Goal: Task Accomplishment & Management: Use online tool/utility

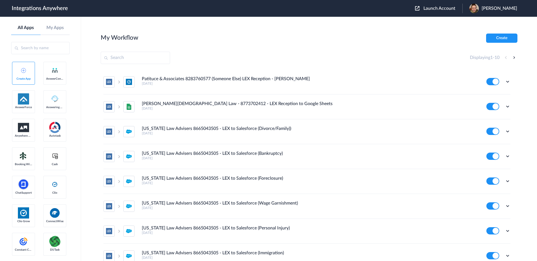
click at [443, 10] on span "Launch Account" at bounding box center [439, 8] width 32 height 4
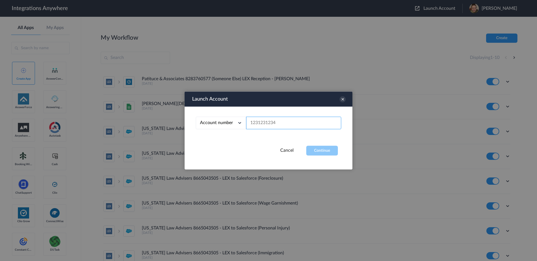
click at [295, 121] on input "text" at bounding box center [293, 123] width 95 height 13
paste input "8773887275"
click at [322, 150] on button "Continue" at bounding box center [322, 151] width 32 height 10
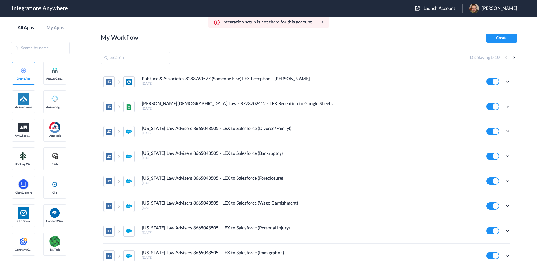
click at [449, 9] on span "Launch Account" at bounding box center [439, 8] width 32 height 4
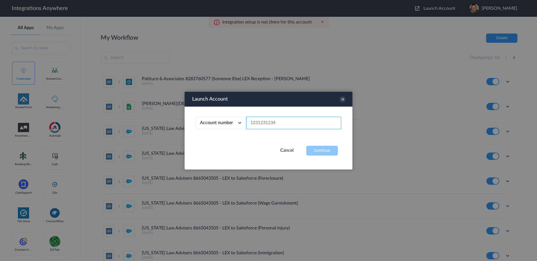
click at [290, 121] on input "text" at bounding box center [293, 123] width 95 height 13
paste input "8773887275"
type input "8773887275"
click at [315, 150] on button "Continue" at bounding box center [322, 151] width 32 height 10
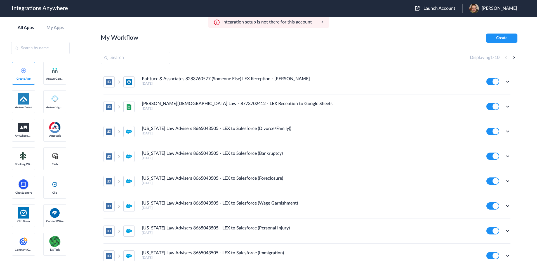
click at [443, 7] on span "Launch Account" at bounding box center [439, 8] width 32 height 4
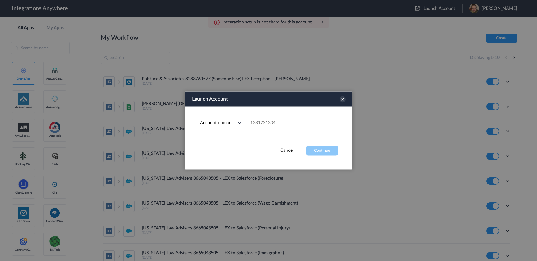
click at [291, 129] on div "Account number Account number Email address" at bounding box center [269, 126] width 168 height 39
click at [296, 125] on input "text" at bounding box center [293, 123] width 95 height 13
paste input "8777290865"
type input "8777290865"
click at [327, 153] on button "Continue" at bounding box center [322, 151] width 32 height 10
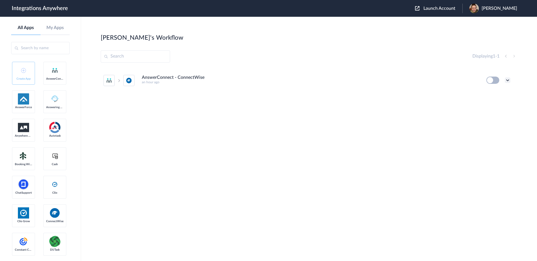
click at [509, 80] on icon at bounding box center [508, 80] width 6 height 6
click at [490, 95] on link "Edit" at bounding box center [484, 93] width 13 height 4
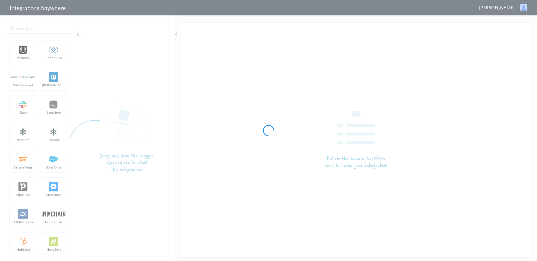
type input "AnswerConnect - ConnectWise"
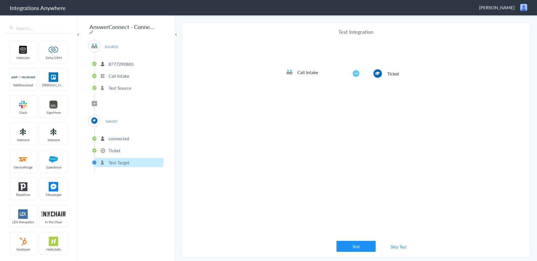
click at [124, 61] on p "8777290865" at bounding box center [121, 64] width 25 height 6
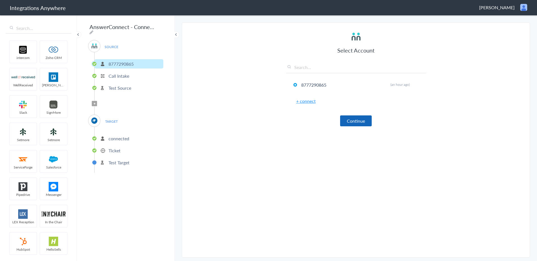
click at [361, 122] on button "Continue" at bounding box center [356, 121] width 32 height 11
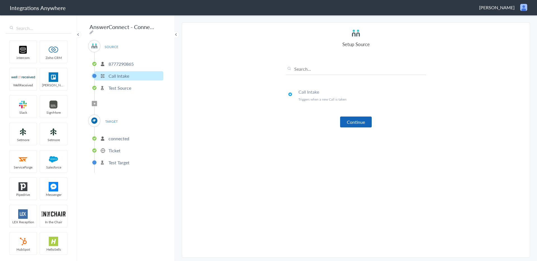
click at [359, 122] on button "Continue" at bounding box center [356, 122] width 32 height 11
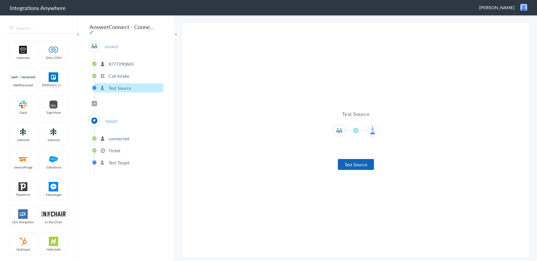
click at [358, 164] on button "Test Source" at bounding box center [356, 164] width 36 height 11
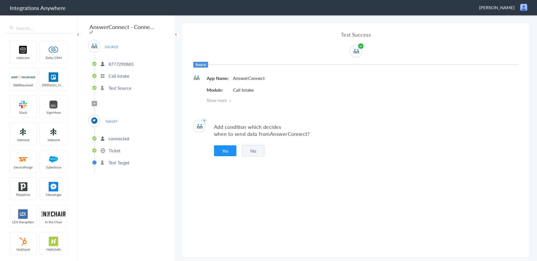
click at [249, 153] on button "No" at bounding box center [253, 150] width 22 height 11
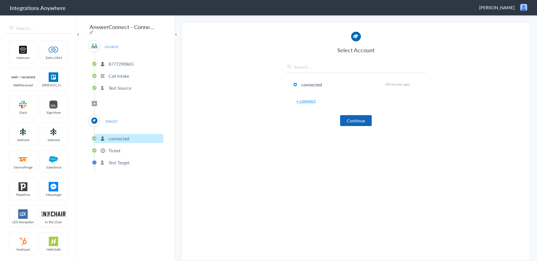
click at [360, 121] on button "Continue" at bounding box center [356, 120] width 32 height 11
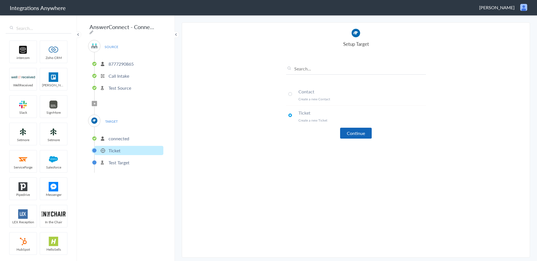
click at [364, 135] on button "Continue" at bounding box center [356, 133] width 32 height 11
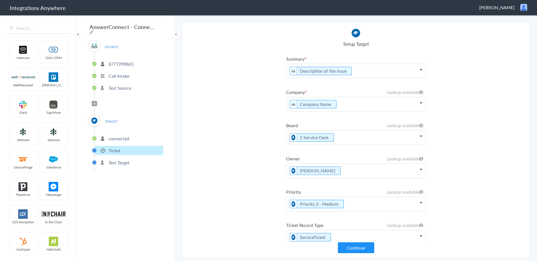
click at [421, 72] on icon at bounding box center [421, 69] width 3 height 4
click at [512, 110] on section "Select Account 8777290865 Rename Delete (an hour ago) + connect Continue Setup …" at bounding box center [356, 139] width 348 height 235
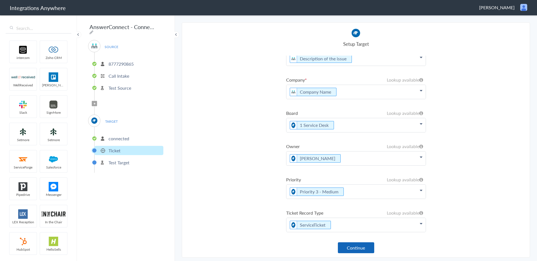
click at [362, 249] on button "Continue" at bounding box center [356, 247] width 36 height 11
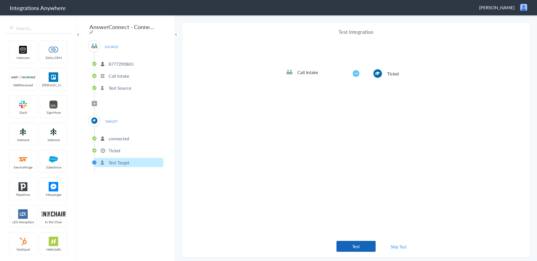
click at [366, 248] on button "Test" at bounding box center [355, 246] width 39 height 11
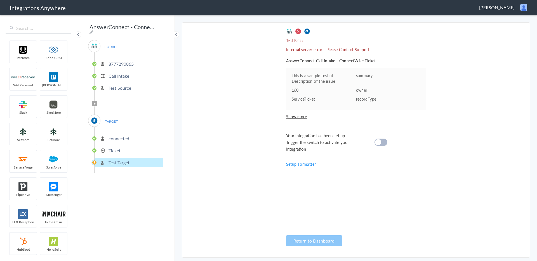
click at [365, 48] on p "Internal server error - Please Contact Support" at bounding box center [356, 50] width 140 height 6
click at [377, 143] on cite at bounding box center [378, 142] width 6 height 6
click at [380, 141] on cite at bounding box center [378, 142] width 6 height 6
click at [112, 148] on p "Ticket" at bounding box center [115, 150] width 12 height 6
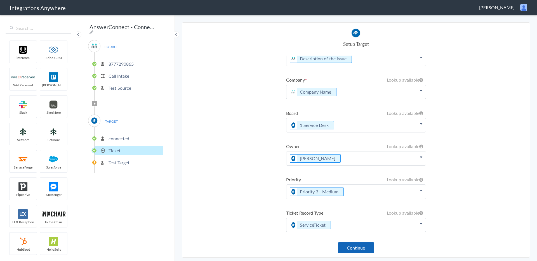
click at [358, 250] on button "Continue" at bounding box center [356, 247] width 36 height 11
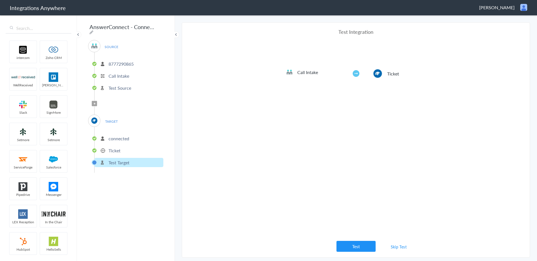
click at [401, 248] on link "Skip Test" at bounding box center [399, 247] width 30 height 10
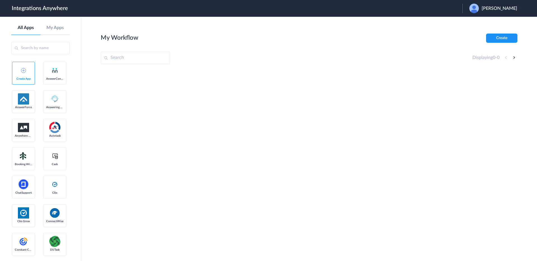
click at [498, 8] on span "Robert Brunner" at bounding box center [500, 8] width 36 height 5
click at [478, 23] on link "Logout" at bounding box center [472, 23] width 12 height 4
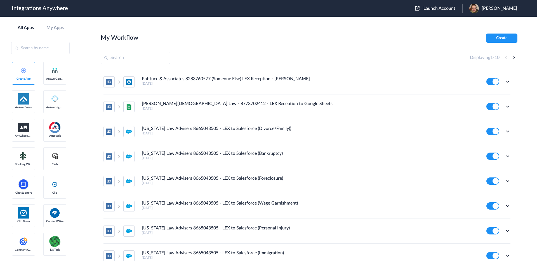
click at [453, 9] on span "Launch Account" at bounding box center [439, 8] width 32 height 4
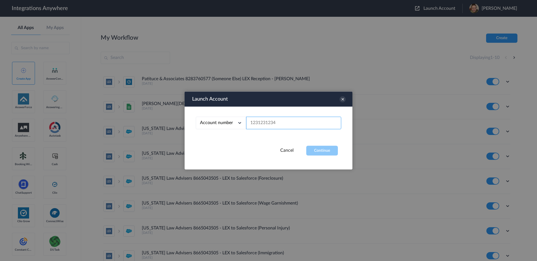
click at [277, 124] on input "text" at bounding box center [293, 123] width 95 height 13
paste input "8777290865"
type input "8777290865"
click at [316, 149] on button "Continue" at bounding box center [322, 151] width 32 height 10
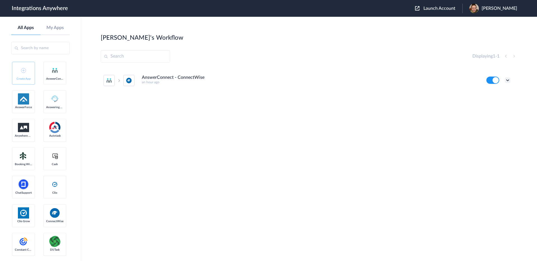
click at [507, 80] on icon at bounding box center [508, 80] width 6 height 6
click at [492, 104] on link "Task history" at bounding box center [491, 104] width 27 height 4
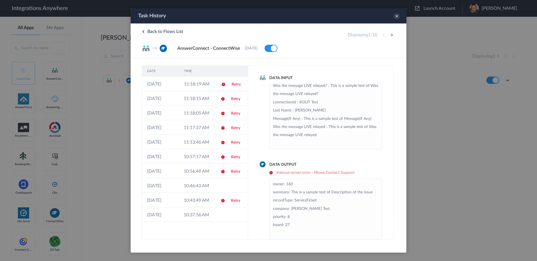
click at [299, 173] on h6 "Internal server error - Please Contact Support" at bounding box center [325, 173] width 113 height 5
click at [271, 173] on h6 "Internal server error - Please Contact Support" at bounding box center [325, 173] width 113 height 5
click at [234, 202] on link "Retry" at bounding box center [235, 201] width 9 height 4
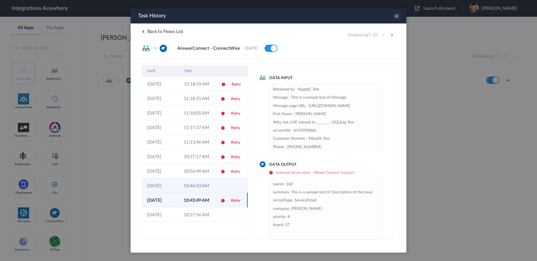
click at [213, 185] on td "10:46:43 AM" at bounding box center [197, 185] width 37 height 15
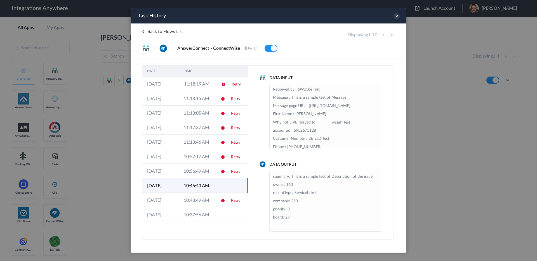
scroll to position [2, 0]
click at [226, 217] on td at bounding box center [236, 215] width 21 height 15
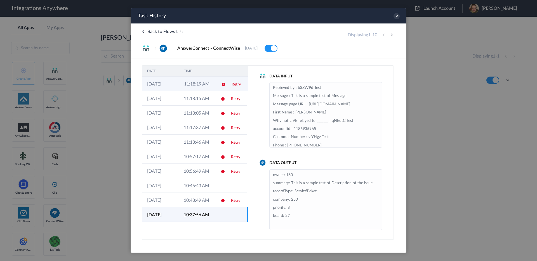
click at [226, 88] on td at bounding box center [221, 84] width 11 height 15
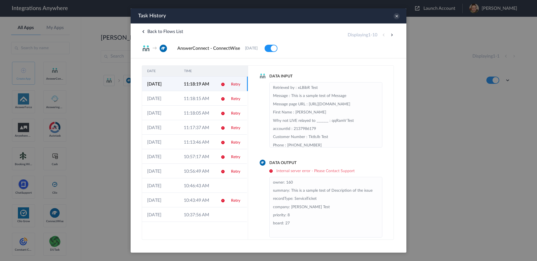
scroll to position [0, 0]
click at [397, 16] on icon at bounding box center [397, 16] width 6 height 6
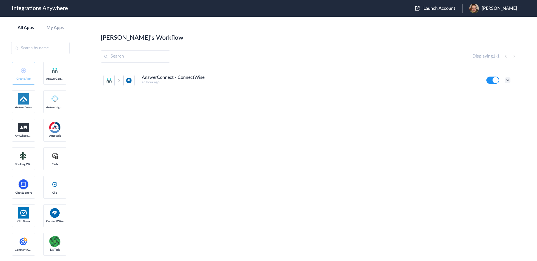
click at [508, 79] on icon at bounding box center [508, 80] width 6 height 6
click at [495, 104] on link "Task history" at bounding box center [491, 104] width 27 height 4
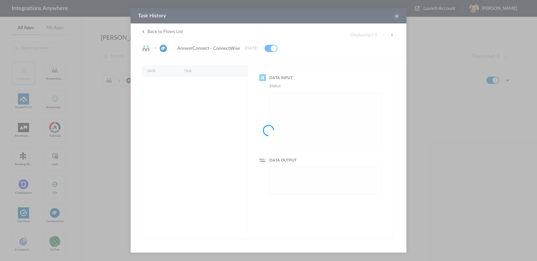
scroll to position [0, 0]
drag, startPoint x: 396, startPoint y: 18, endPoint x: 268, endPoint y: 9, distance: 128.4
click at [396, 18] on div at bounding box center [268, 130] width 537 height 261
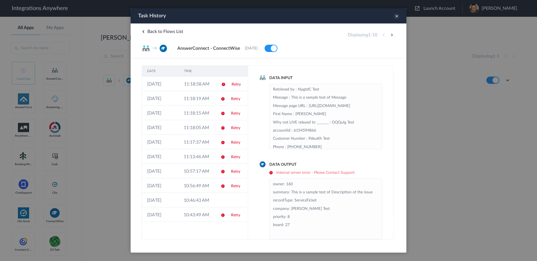
click at [399, 18] on icon at bounding box center [397, 16] width 6 height 6
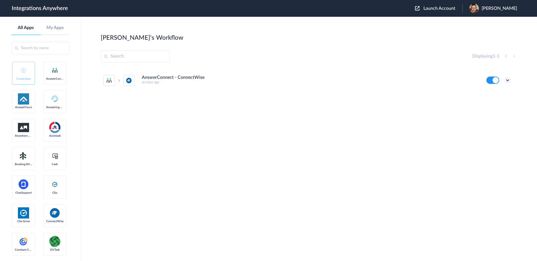
click at [509, 80] on icon at bounding box center [508, 80] width 6 height 6
click at [490, 92] on link "Edit" at bounding box center [484, 93] width 13 height 4
click at [505, 79] on icon at bounding box center [508, 80] width 6 height 6
click at [489, 95] on link "Edit" at bounding box center [484, 93] width 13 height 4
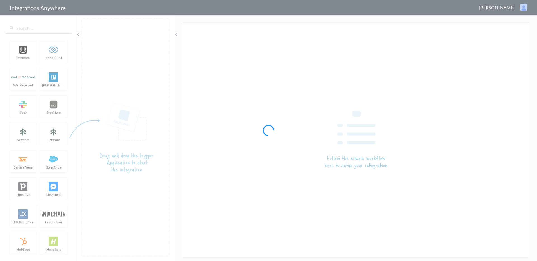
type input "AnswerConnect - ConnectWise"
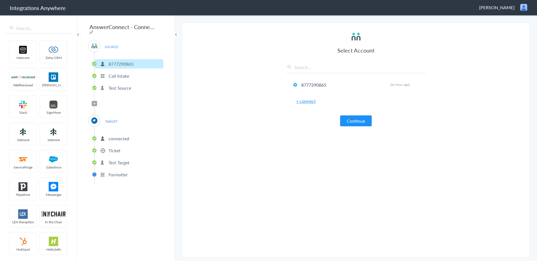
click at [111, 149] on p "Ticket" at bounding box center [115, 150] width 12 height 6
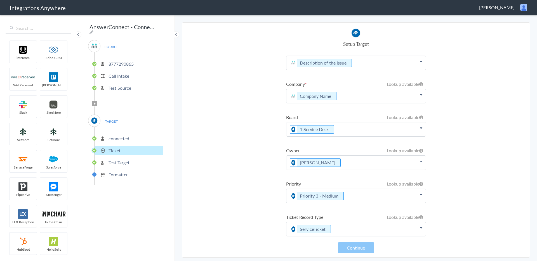
scroll to position [12, 0]
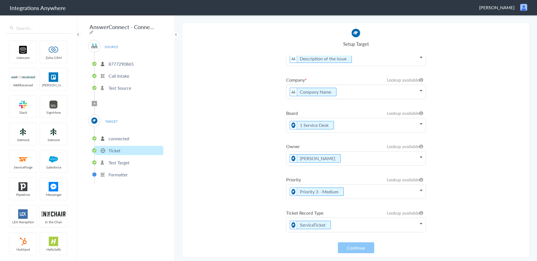
click at [354, 66] on p "Company Name" at bounding box center [355, 59] width 139 height 14
click at [368, 113] on link "ConnectWise" at bounding box center [355, 109] width 139 height 12
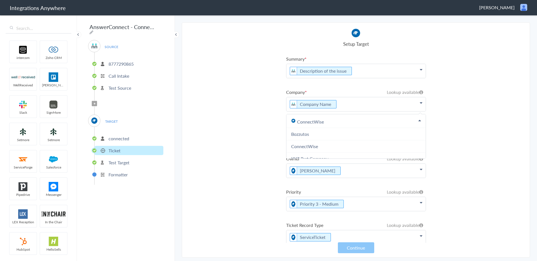
click at [480, 144] on section "Select Account 8777290865 Rename Delete (an hour ago) + connect Continue Setup …" at bounding box center [356, 139] width 348 height 235
click at [421, 72] on icon at bounding box center [421, 69] width 3 height 4
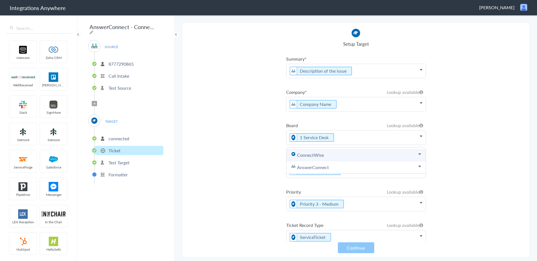
click at [0, 0] on icon at bounding box center [0, 0] width 0 height 0
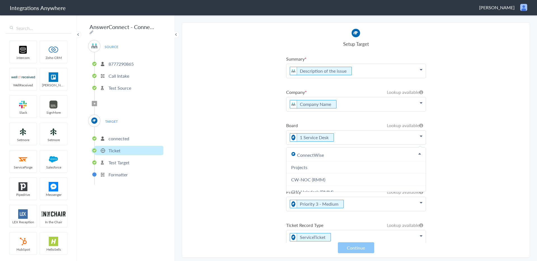
click at [478, 146] on section "Select Account 8777290865 Rename Delete (an hour ago) + connect Continue Setup …" at bounding box center [356, 139] width 348 height 235
click at [420, 72] on icon at bounding box center [421, 69] width 3 height 4
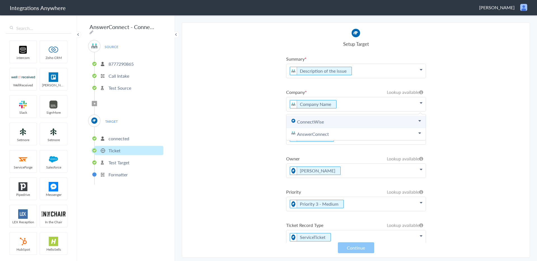
click at [414, 119] on link "ConnectWise" at bounding box center [355, 122] width 139 height 12
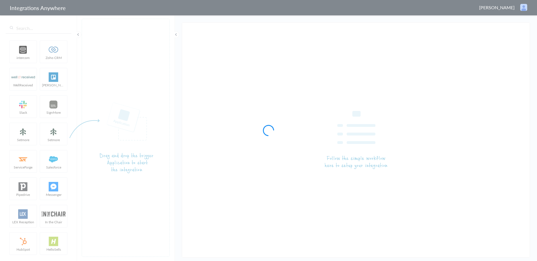
type input "AnswerConnect - ConnectWise"
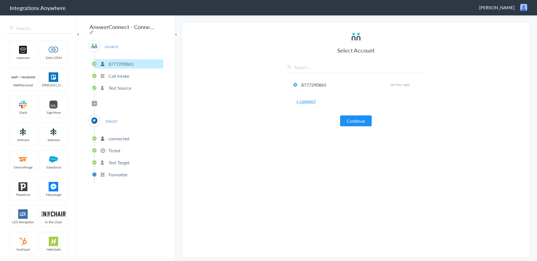
click at [115, 159] on p "Test Target" at bounding box center [119, 162] width 21 height 6
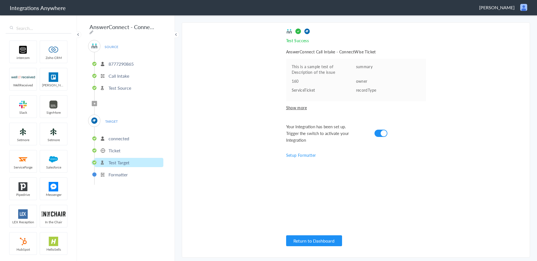
click at [111, 149] on p "Ticket" at bounding box center [115, 150] width 12 height 6
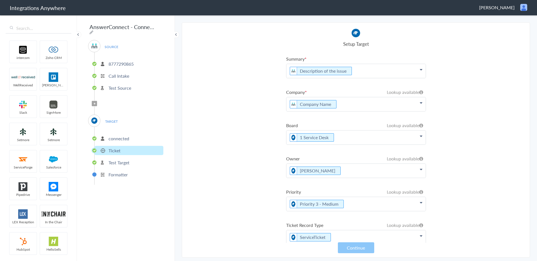
click at [399, 78] on p "Company Name" at bounding box center [355, 71] width 139 height 14
click at [393, 121] on link "ConnectWise" at bounding box center [355, 122] width 139 height 12
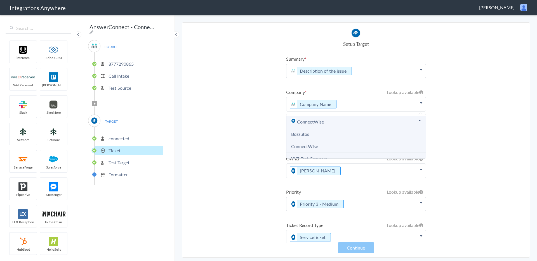
click at [418, 121] on icon at bounding box center [419, 121] width 3 height 4
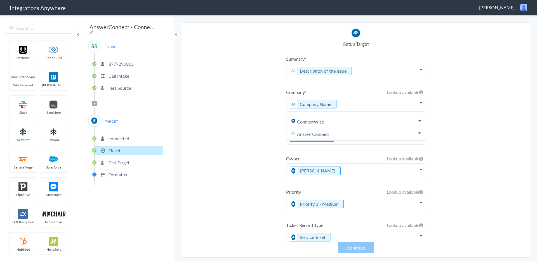
click at [454, 125] on section "Select Account 8777290865 Rename Delete (an hour ago) + connect Continue Setup …" at bounding box center [356, 139] width 348 height 235
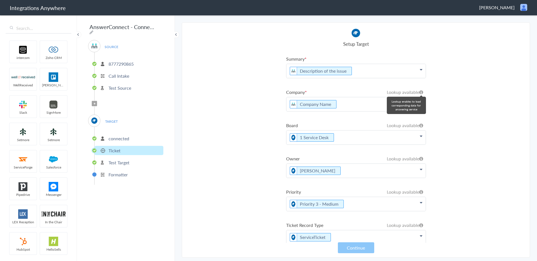
click at [421, 92] on icon at bounding box center [421, 92] width 4 height 4
click at [422, 72] on icon at bounding box center [421, 69] width 3 height 4
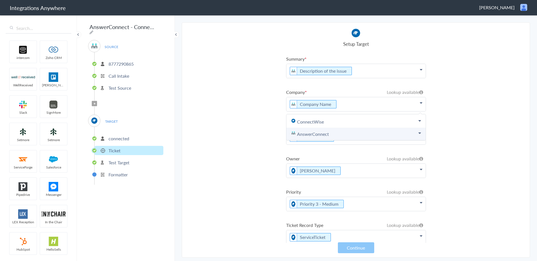
scroll to position [12, 0]
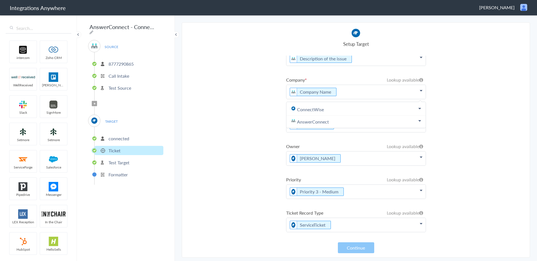
click at [480, 121] on section "Select Account 8777290865 Rename Delete (an hour ago) + connect Continue Setup …" at bounding box center [356, 139] width 348 height 235
